Goal: Find specific page/section: Find specific page/section

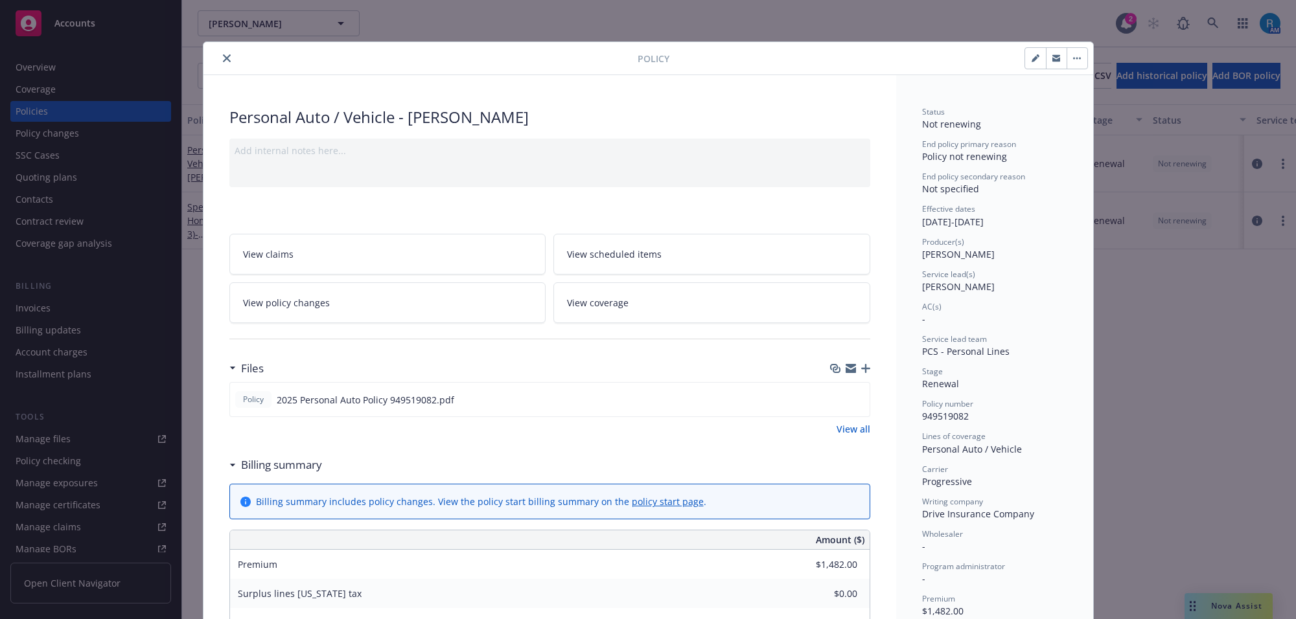
click at [222, 53] on button "close" at bounding box center [227, 59] width 16 height 16
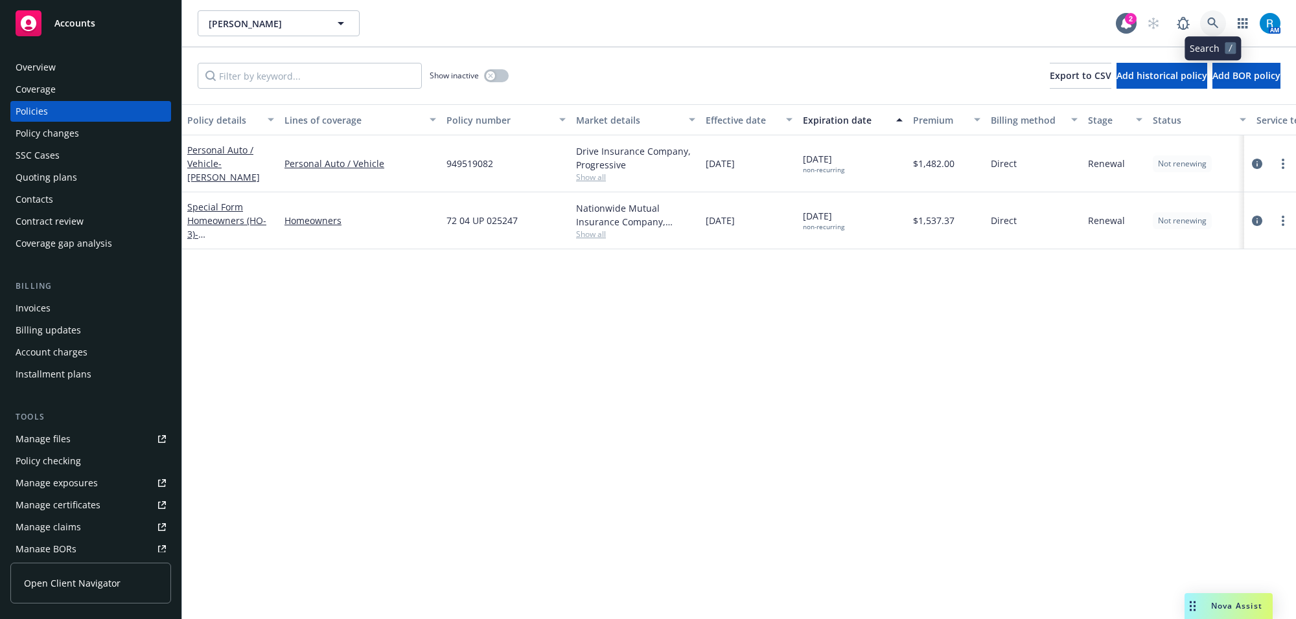
click at [1218, 23] on icon at bounding box center [1213, 23] width 12 height 12
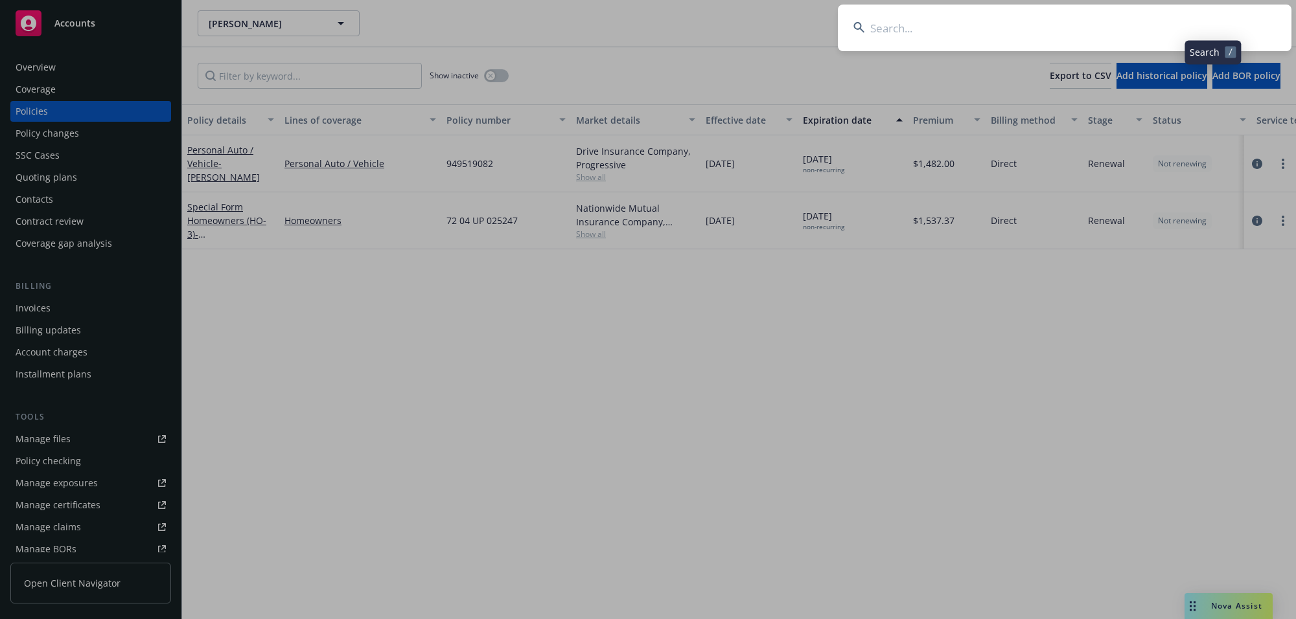
type input "[PERSON_NAME]"
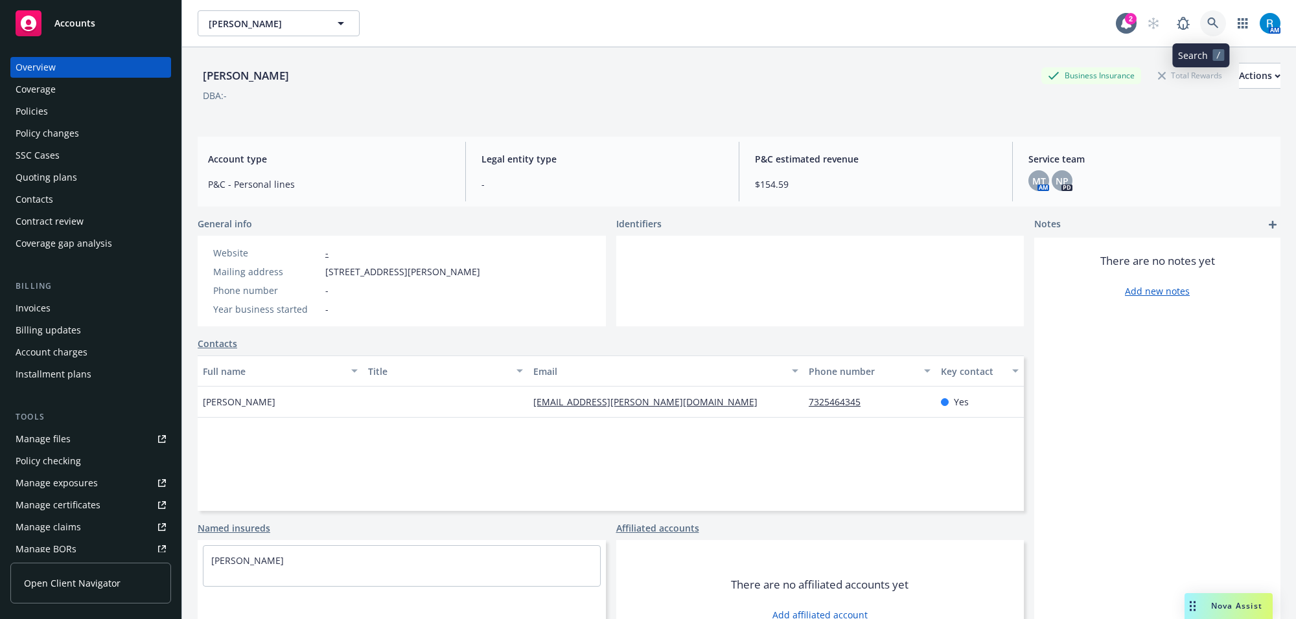
click at [1200, 20] on link at bounding box center [1213, 23] width 26 height 26
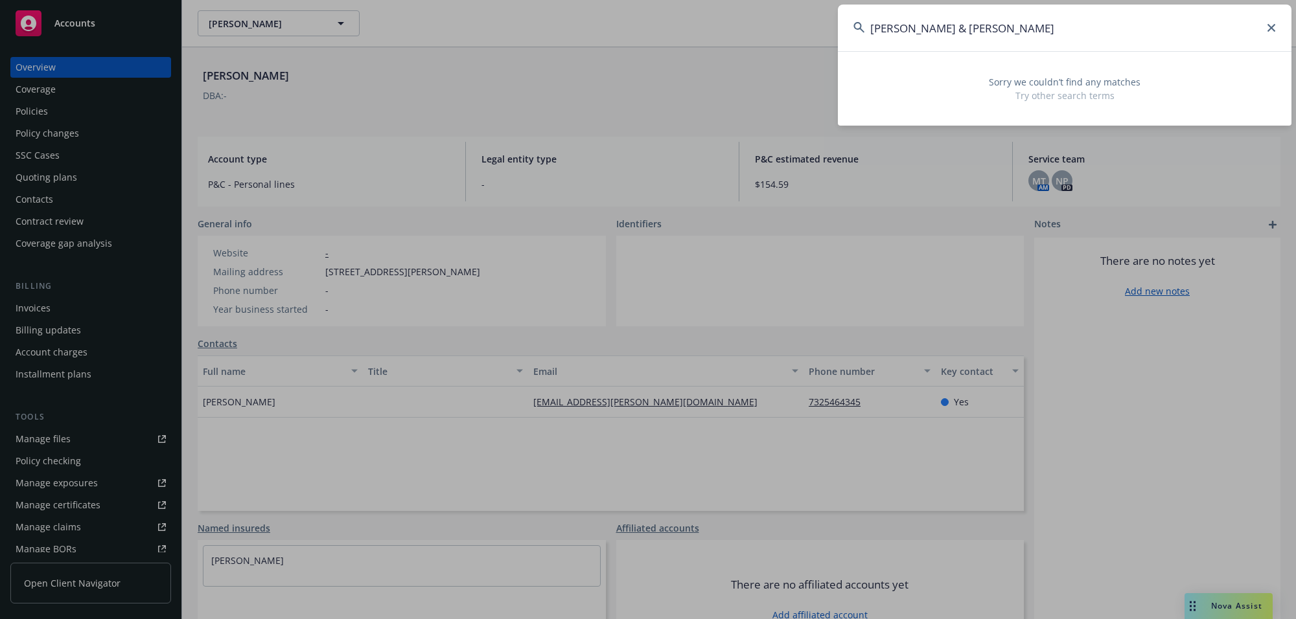
type input "[PERSON_NAME] &"
drag, startPoint x: 965, startPoint y: 31, endPoint x: 1132, endPoint y: 30, distance: 167.1
click at [1130, 30] on input "[PERSON_NAME] &" at bounding box center [1064, 28] width 453 height 47
